Goal: Task Accomplishment & Management: Complete application form

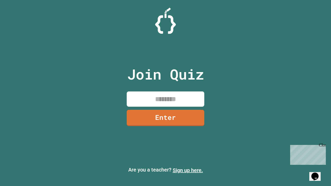
click at [188, 170] on link "Sign up here." at bounding box center [188, 170] width 30 height 6
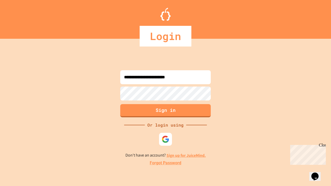
type input "**********"
